Goal: Information Seeking & Learning: Learn about a topic

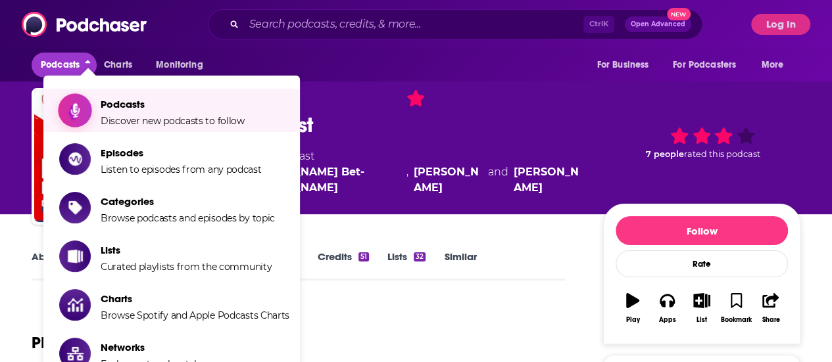
click at [139, 116] on span "Discover new podcasts to follow" at bounding box center [173, 121] width 144 height 12
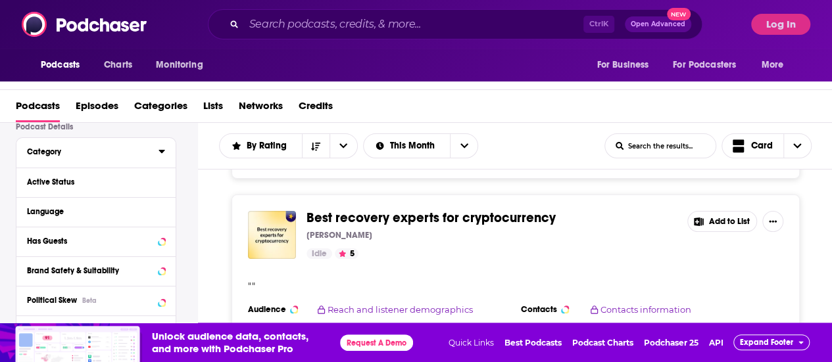
scroll to position [131, 0]
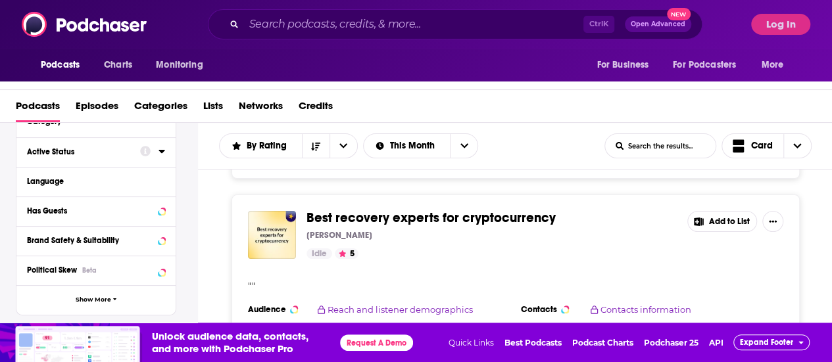
click at [72, 150] on div "Active Status" at bounding box center [79, 151] width 105 height 9
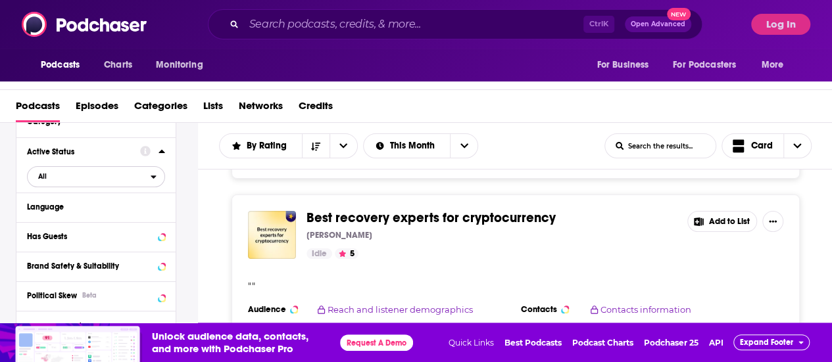
click at [49, 179] on span "All" at bounding box center [89, 176] width 123 height 17
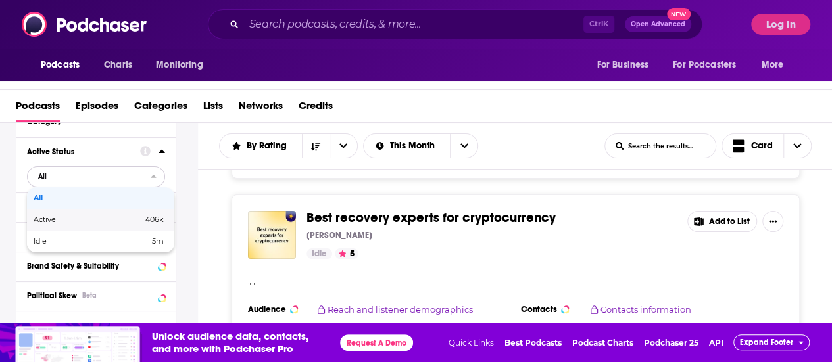
click at [51, 219] on span "Active" at bounding box center [67, 219] width 66 height 7
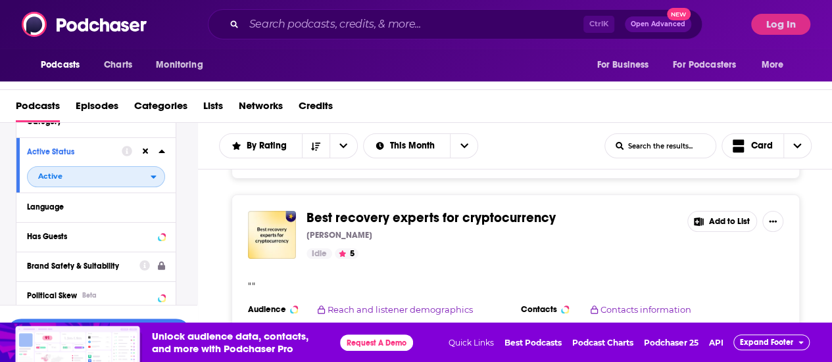
scroll to position [197, 0]
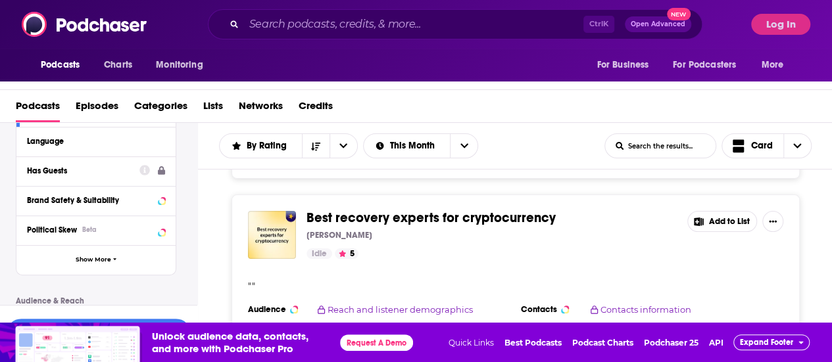
click at [62, 174] on div "Has Guests" at bounding box center [79, 170] width 104 height 9
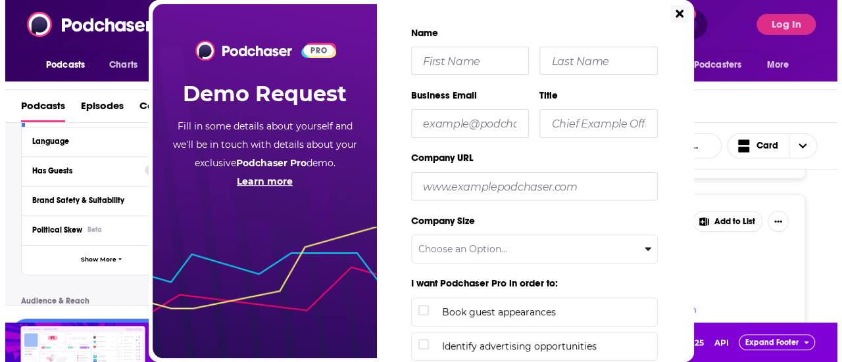
scroll to position [0, 0]
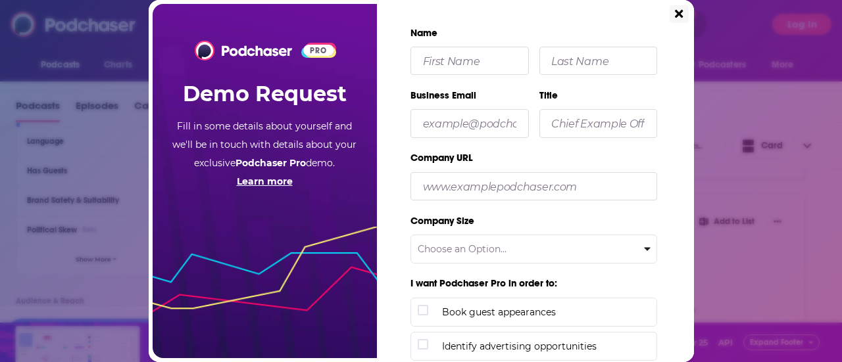
click at [679, 20] on button "Close" at bounding box center [678, 14] width 18 height 18
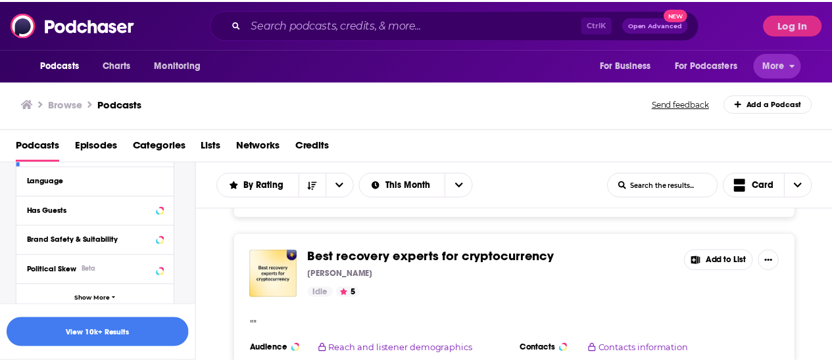
scroll to position [39, 0]
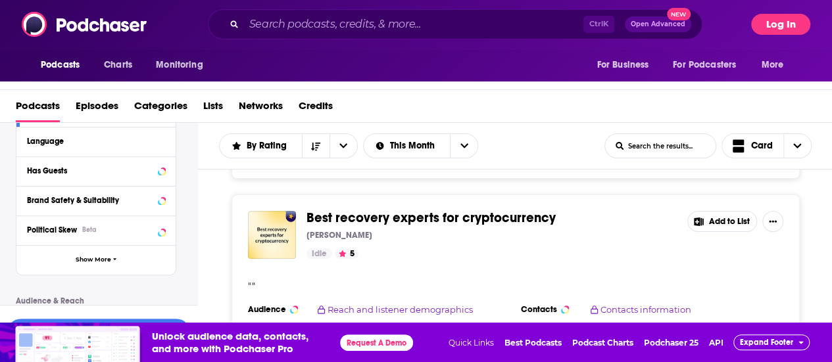
click at [776, 24] on button "Log In" at bounding box center [780, 24] width 59 height 21
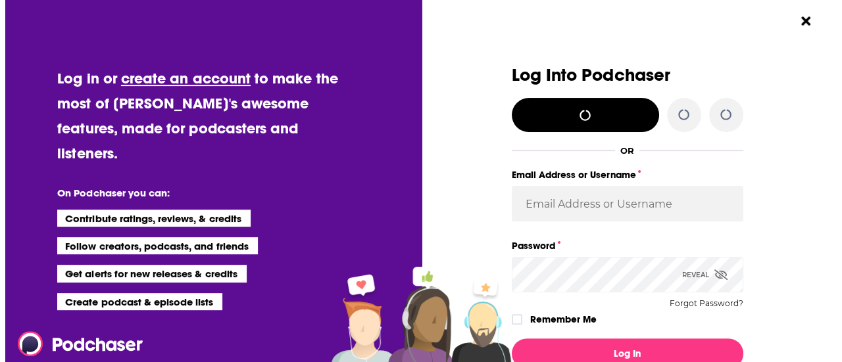
scroll to position [0, 0]
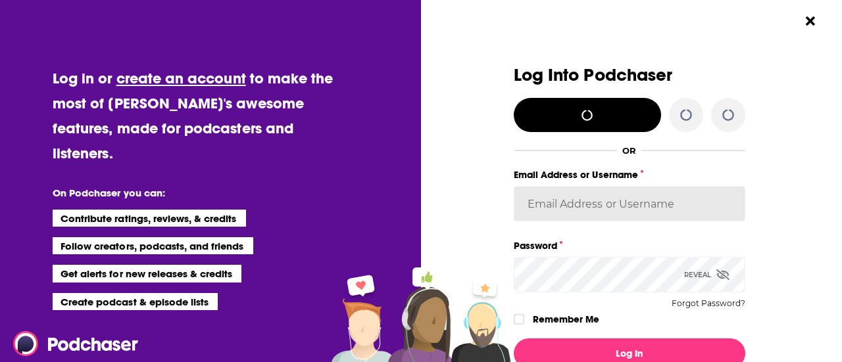
type input "[PERSON_NAME][DOMAIN_NAME][EMAIL_ADDRESS][PERSON_NAME][DOMAIN_NAME]"
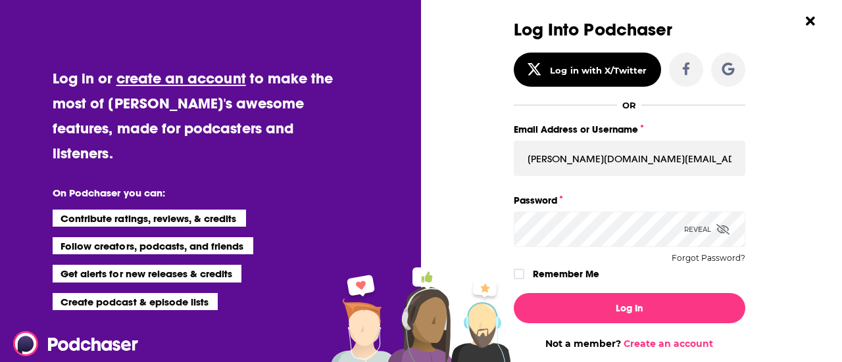
scroll to position [66, 0]
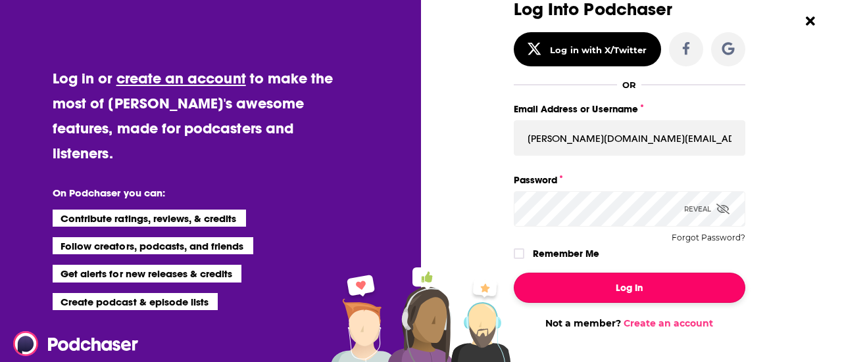
click at [587, 294] on button "Log In" at bounding box center [628, 288] width 231 height 30
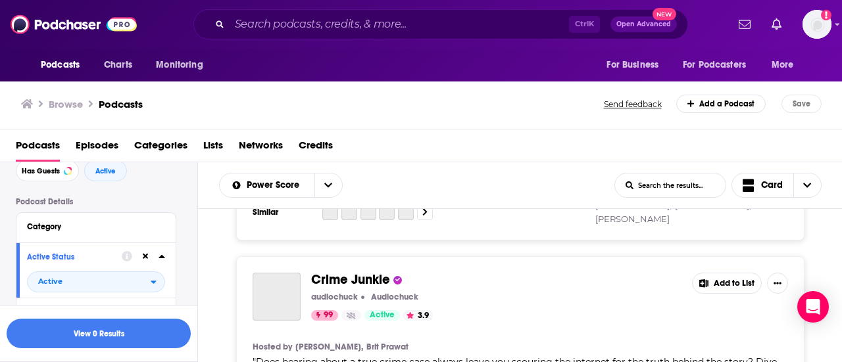
scroll to position [197, 0]
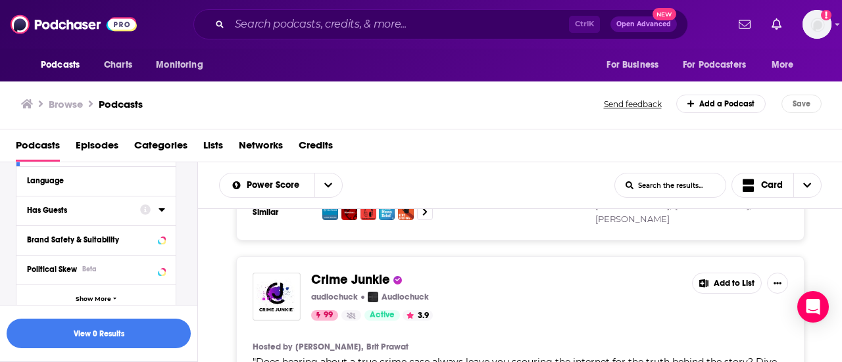
click at [81, 213] on div "Has Guests" at bounding box center [79, 210] width 105 height 9
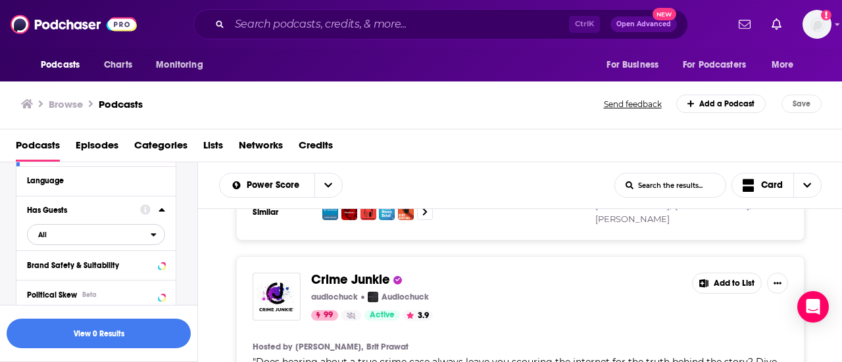
click at [48, 239] on span "All" at bounding box center [89, 234] width 123 height 17
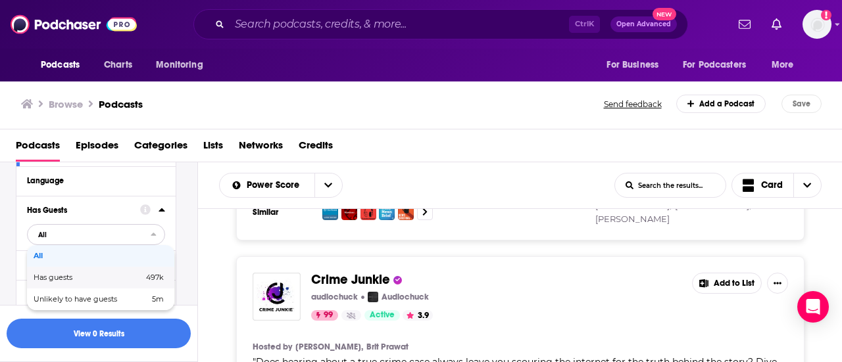
click at [63, 285] on div "Has guests 497k" at bounding box center [100, 278] width 147 height 22
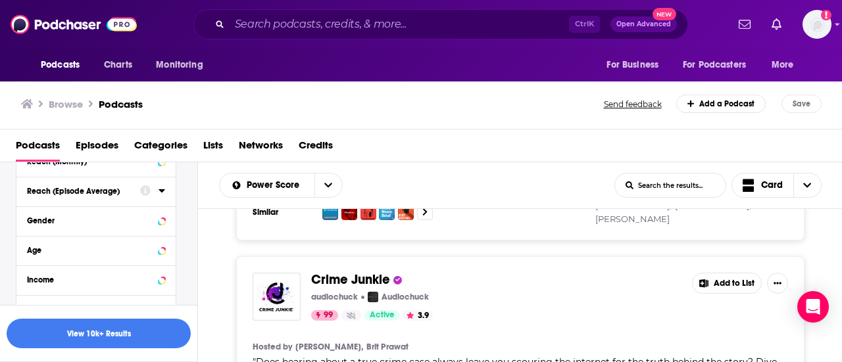
scroll to position [329, 0]
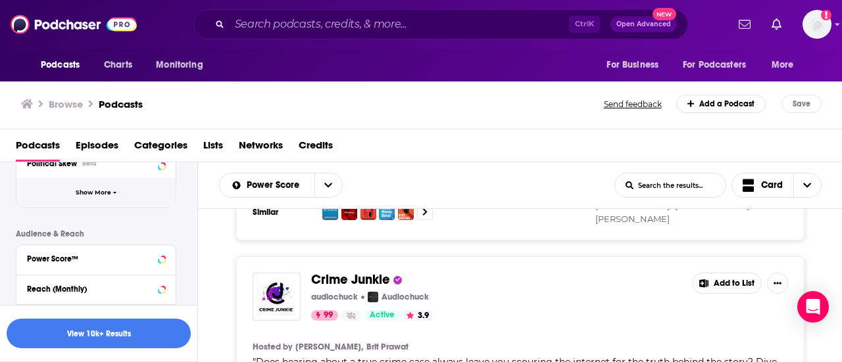
click at [103, 195] on span "Show More" at bounding box center [94, 192] width 36 height 7
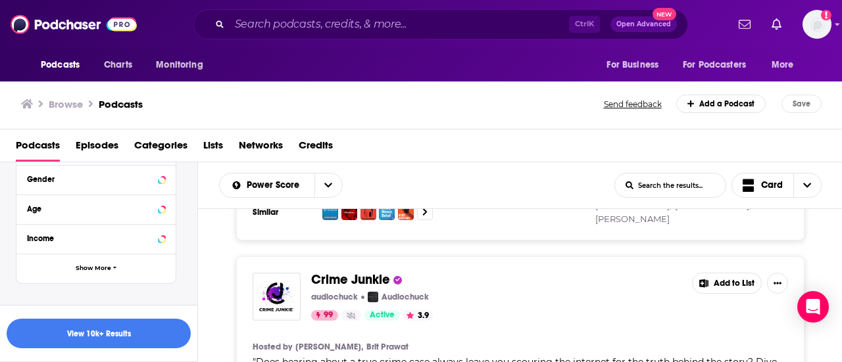
scroll to position [784, 0]
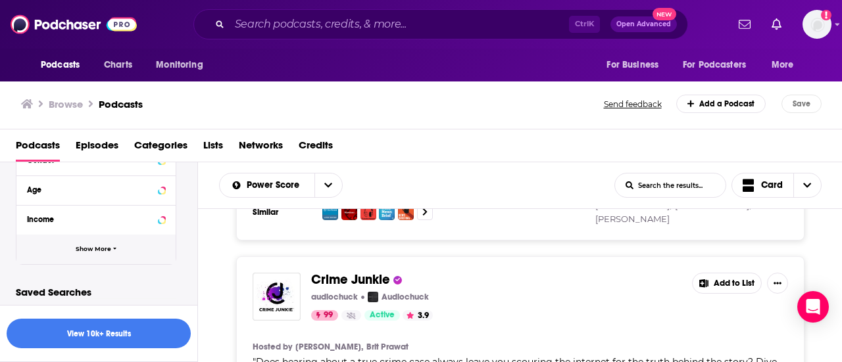
click at [85, 249] on span "Show More" at bounding box center [94, 249] width 36 height 7
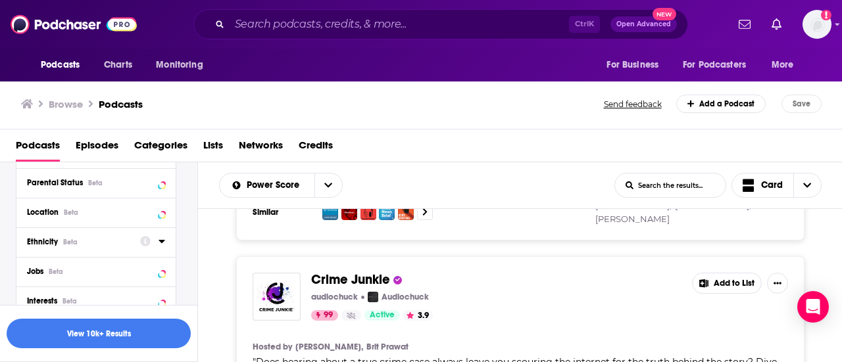
scroll to position [915, 0]
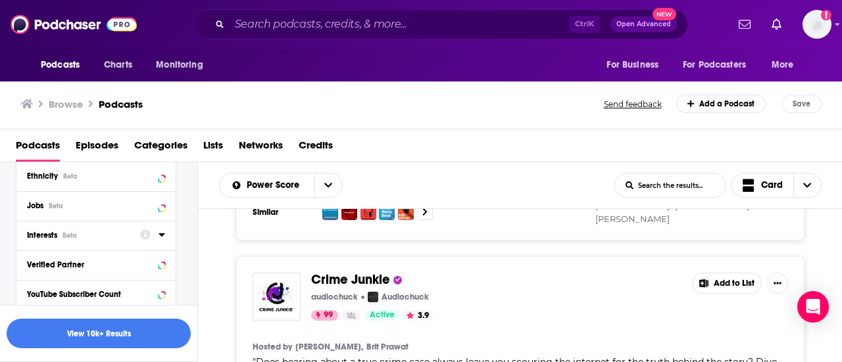
click at [85, 239] on div "Interests Beta" at bounding box center [79, 235] width 105 height 9
click at [85, 255] on input at bounding box center [96, 259] width 138 height 18
type input "tech"
click at [30, 280] on icon at bounding box center [32, 280] width 8 height 6
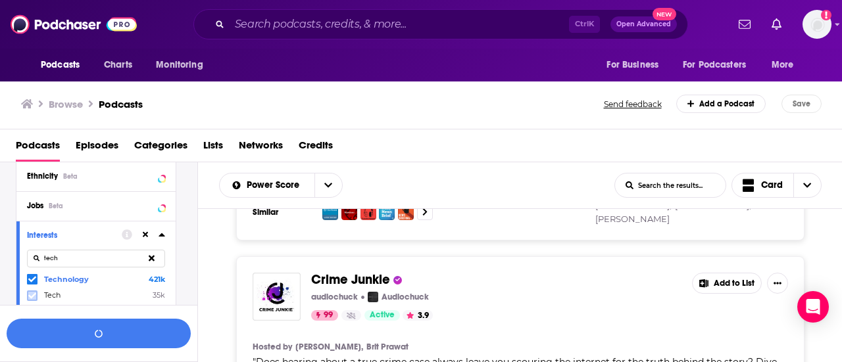
click at [29, 295] on icon at bounding box center [32, 296] width 8 height 8
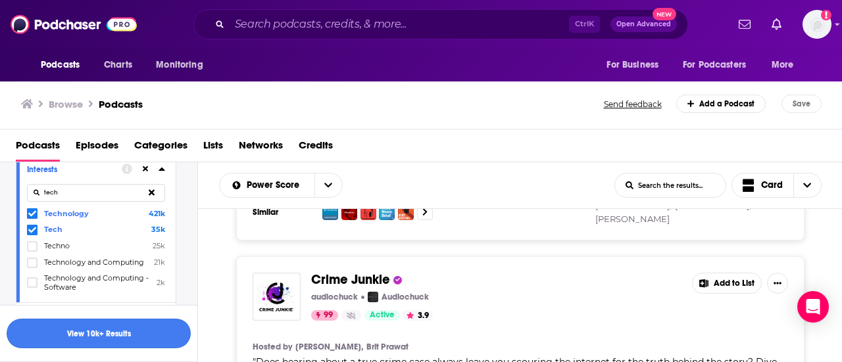
click at [72, 334] on button "View 10k+ Results" at bounding box center [99, 334] width 184 height 30
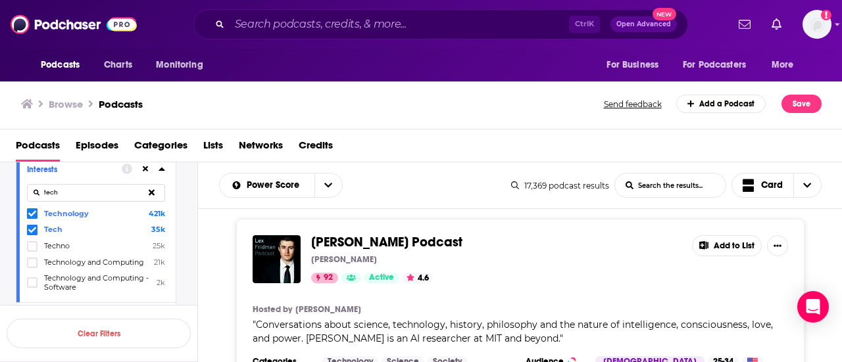
scroll to position [1578, 0]
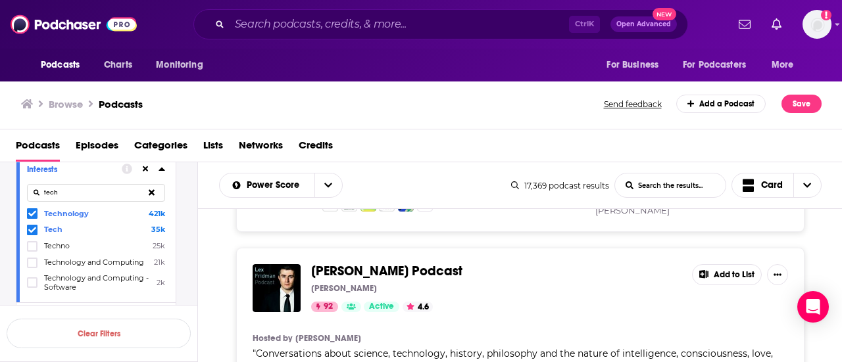
click at [218, 250] on div "[PERSON_NAME] Podcast [PERSON_NAME] 92 Active 4.6 Add to List Hosted by [PERSON…" at bounding box center [520, 347] width 644 height 199
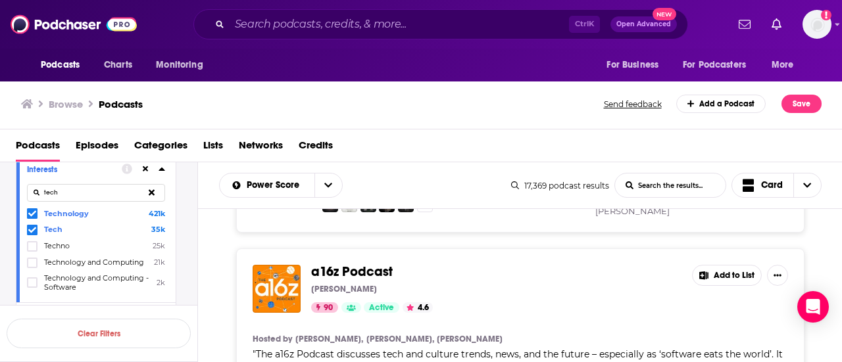
scroll to position [3419, 0]
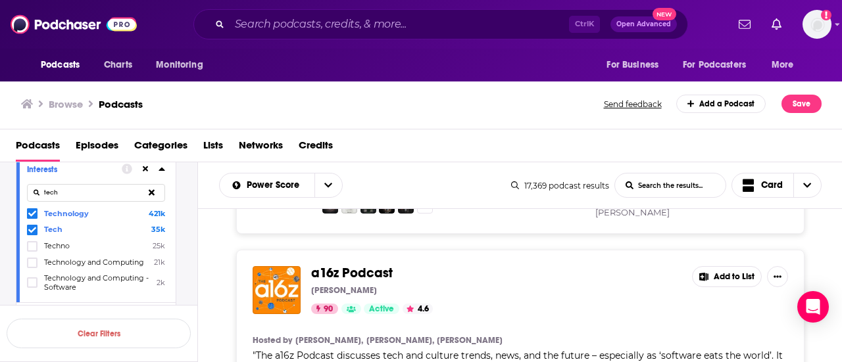
click at [230, 274] on div "a16z Podcast [PERSON_NAME] 90 Active 4.6 Add to List Hosted by [PERSON_NAME], […" at bounding box center [520, 356] width 644 height 213
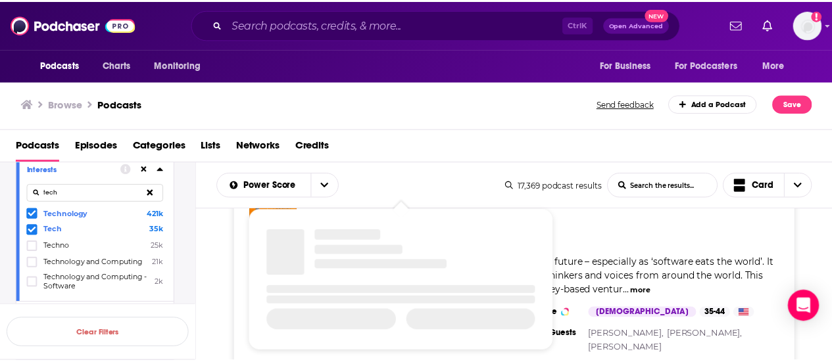
scroll to position [3380, 0]
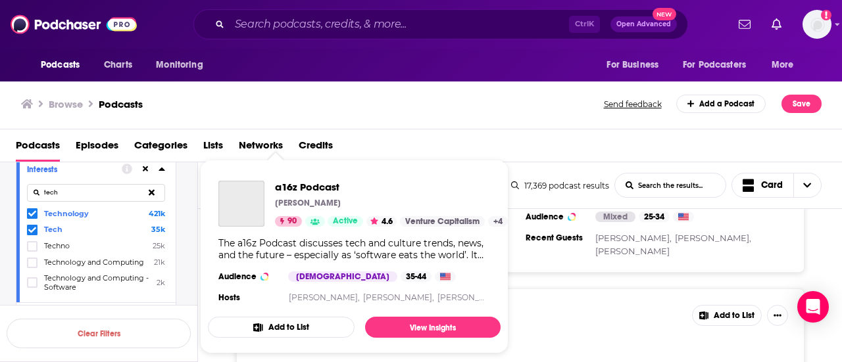
click at [270, 268] on div "a16z Podcast [PERSON_NAME] 90 Active 4.6 Venture Capitalism + 4 The a16z Podcas…" at bounding box center [354, 243] width 293 height 147
click at [243, 207] on img "a16z Podcast" at bounding box center [241, 204] width 46 height 46
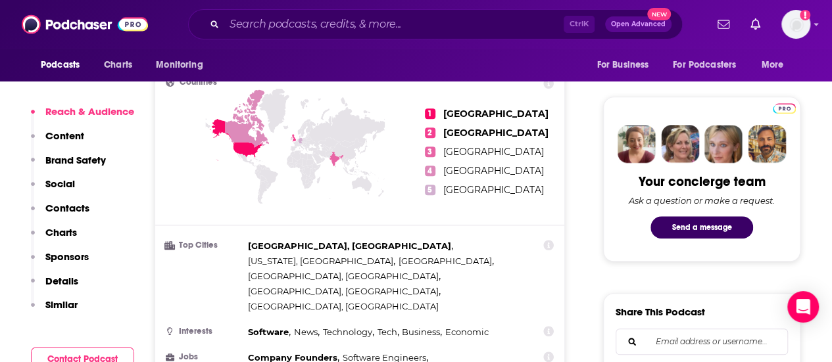
scroll to position [657, 0]
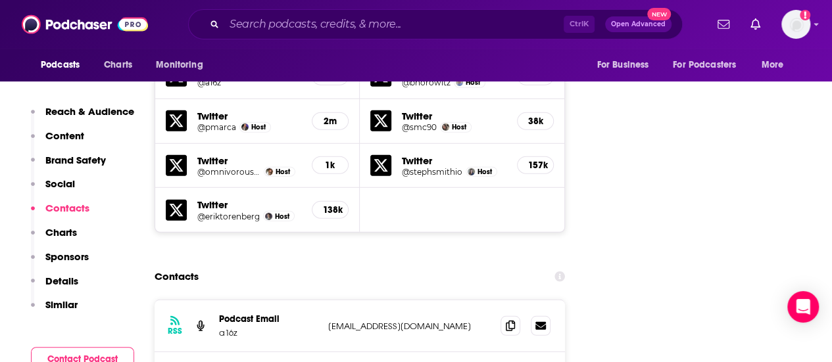
scroll to position [1907, 0]
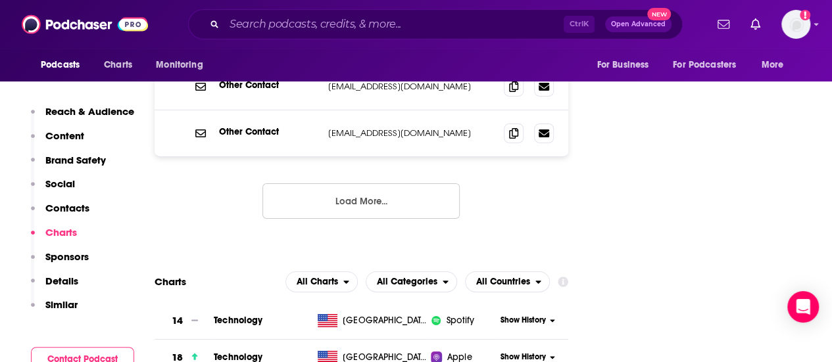
click at [60, 281] on p "Details" at bounding box center [61, 281] width 33 height 12
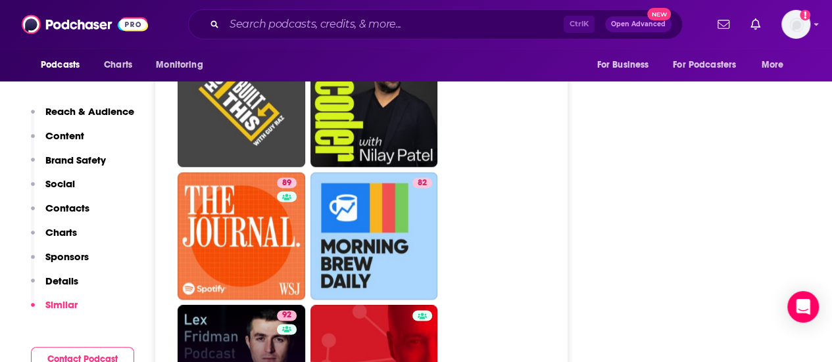
scroll to position [3367, 0]
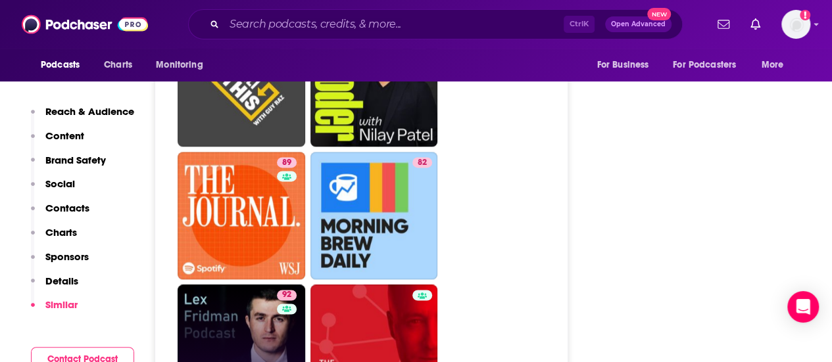
click at [244, 285] on link "92 [PERSON_NAME] Podcast" at bounding box center [242, 349] width 128 height 128
type input "[URL][DOMAIN_NAME][PERSON_NAME]"
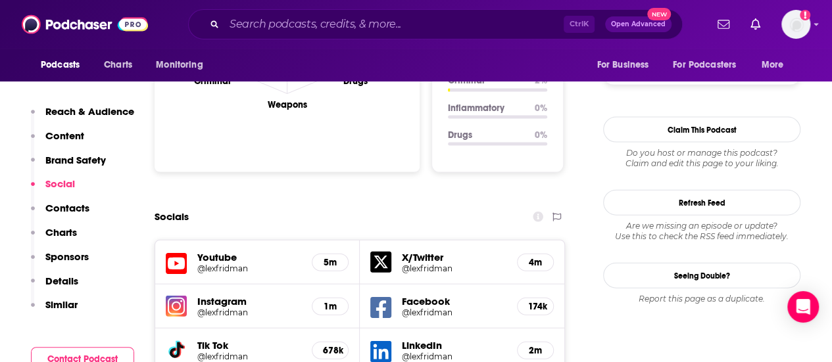
scroll to position [1381, 0]
click at [213, 250] on h5 "Youtube" at bounding box center [249, 256] width 104 height 12
click at [175, 251] on icon at bounding box center [176, 263] width 21 height 24
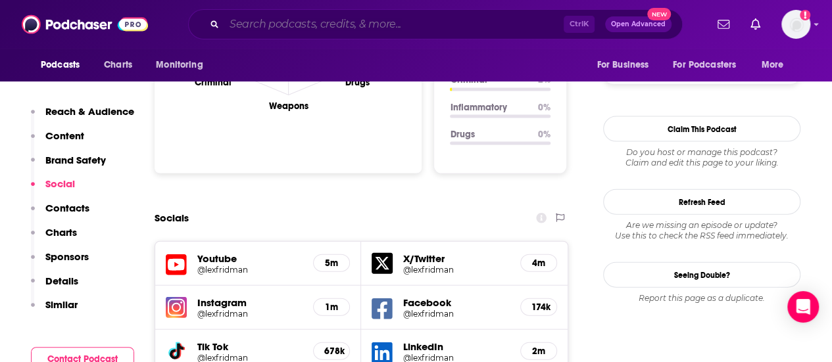
click at [293, 24] on input "Search podcasts, credits, & more..." at bounding box center [393, 24] width 339 height 21
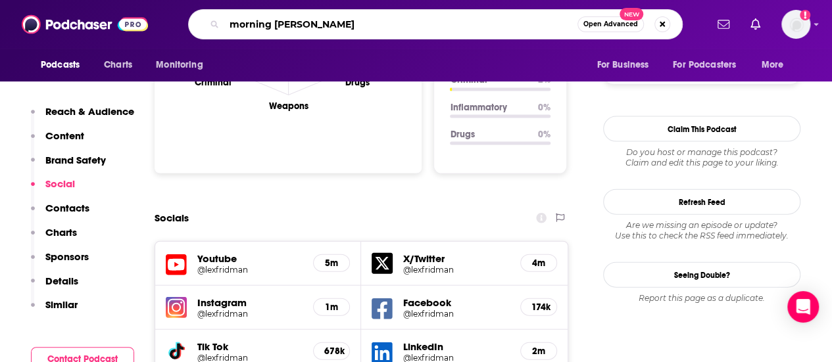
type input "morning brew daily"
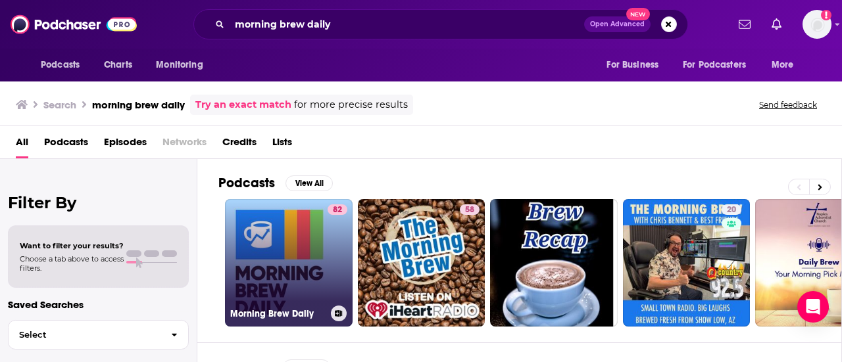
click at [287, 252] on link "82 Morning Brew Daily" at bounding box center [289, 263] width 128 height 128
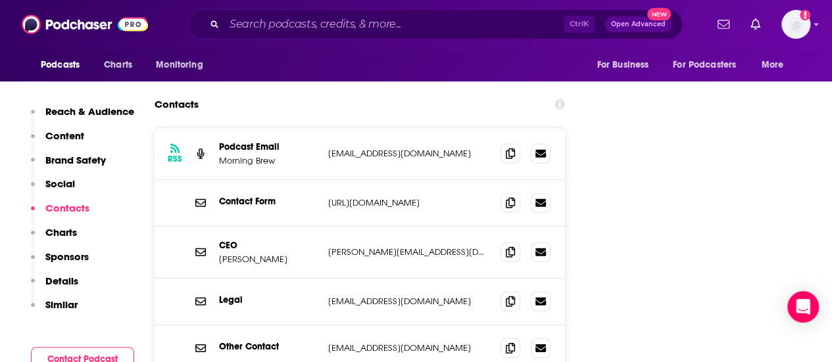
scroll to position [1446, 0]
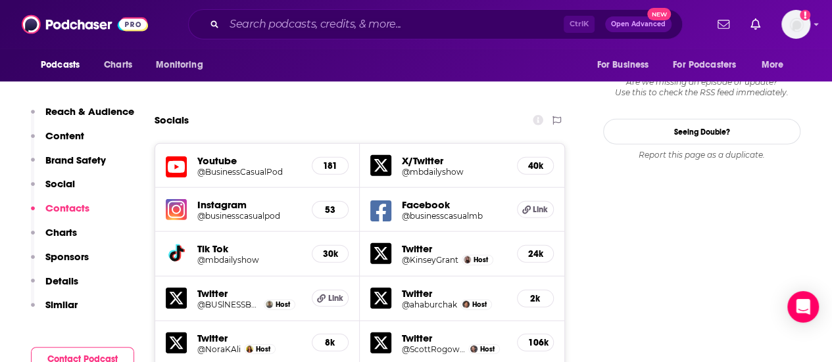
click at [233, 167] on h5 "@BusinessCasualPod" at bounding box center [249, 172] width 104 height 10
